Goal: Use online tool/utility: Utilize a website feature to perform a specific function

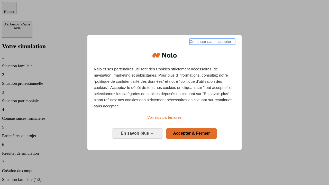
click at [212, 42] on span "Continuer sans accepter →" at bounding box center [212, 42] width 46 height 6
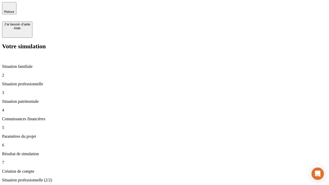
type input "30 000"
type input "40 000"
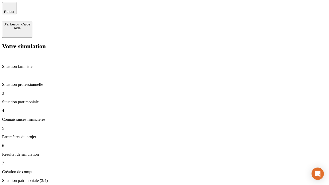
type input "1 100"
type input "20"
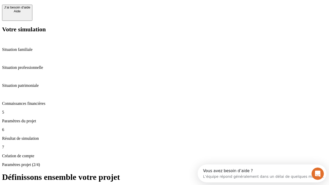
scroll to position [5, 0]
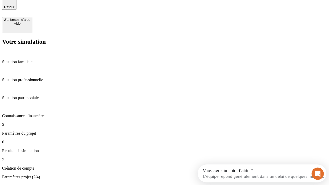
type input "40"
type input "62"
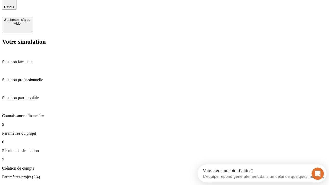
type input "50 000"
type input "640"
